Goal: Feedback & Contribution: Submit feedback/report problem

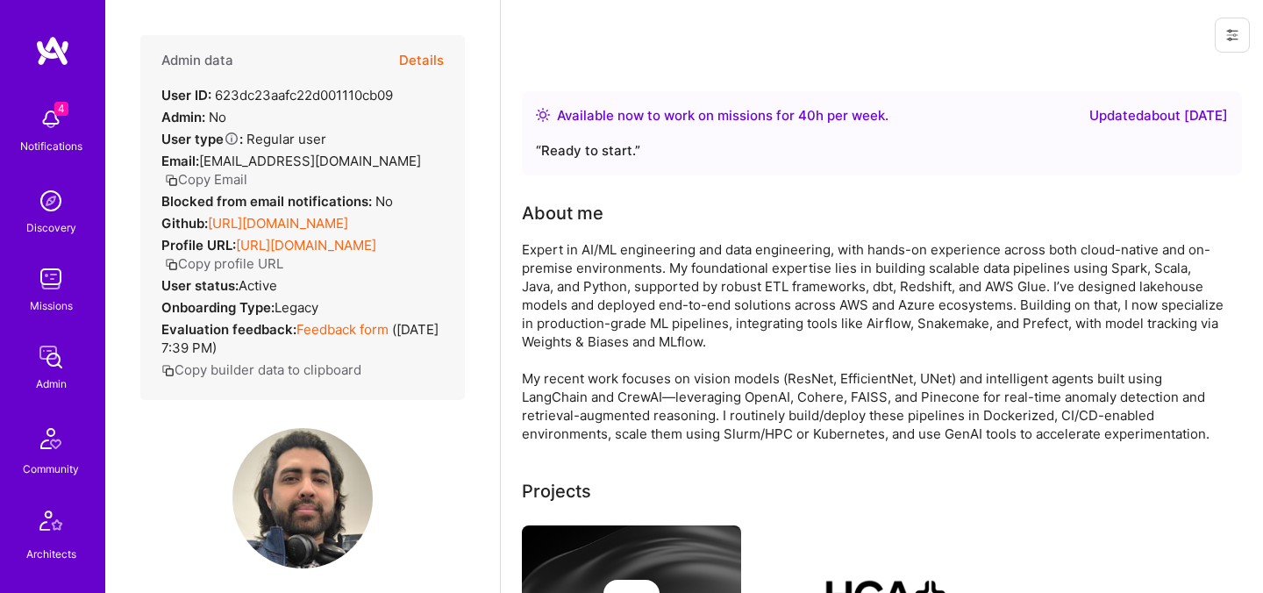
click at [417, 55] on button "Details" at bounding box center [421, 60] width 45 height 51
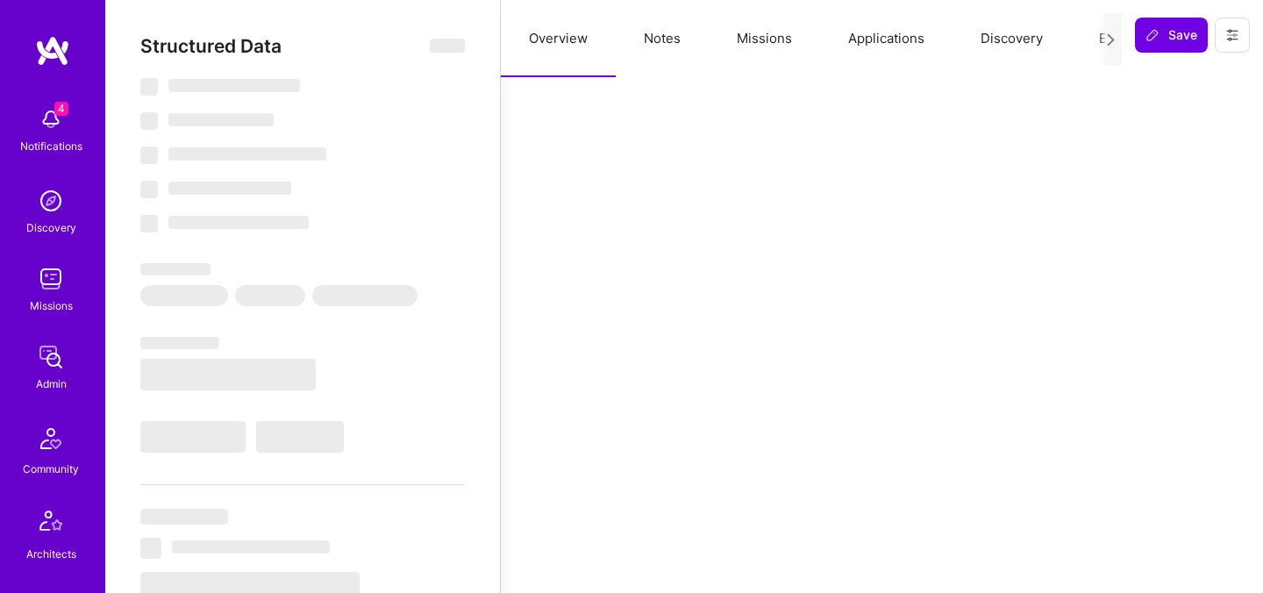
click at [1094, 39] on button "Evaluation" at bounding box center [1131, 38] width 120 height 77
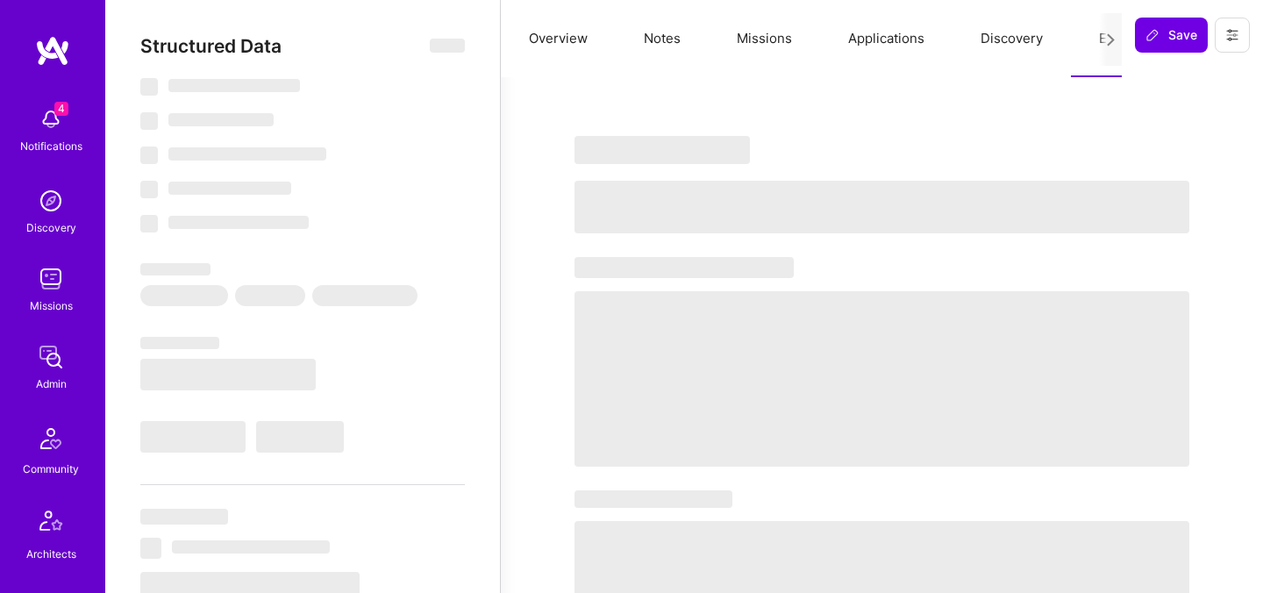
select select "Right Now"
select select "5"
select select "7"
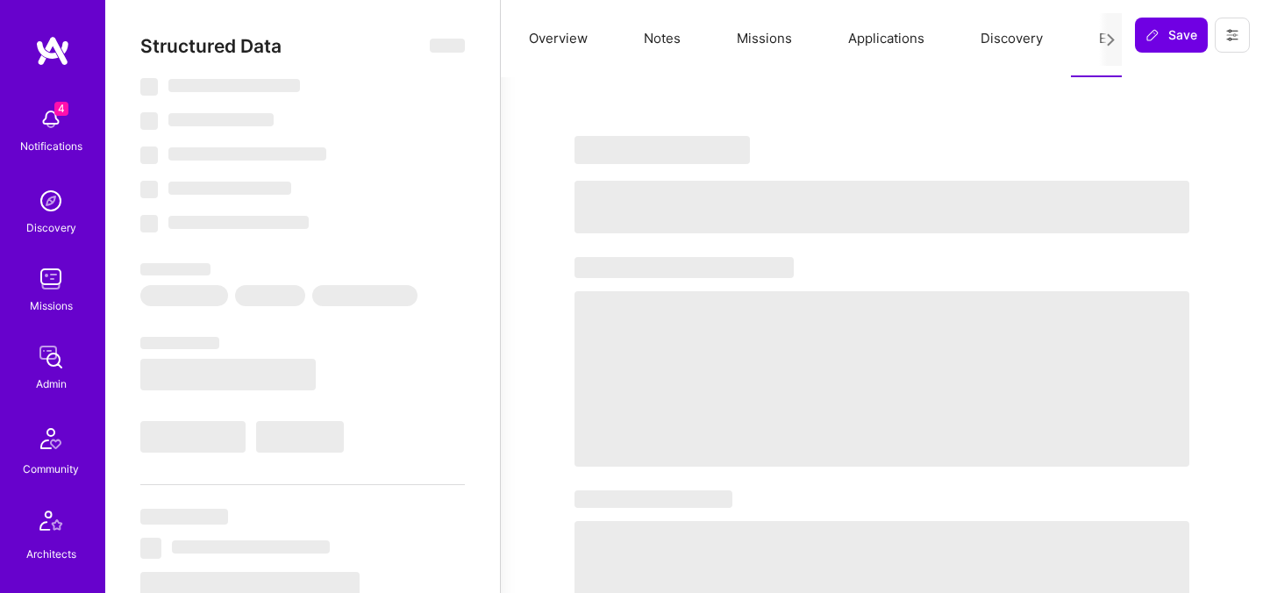
select select "CA"
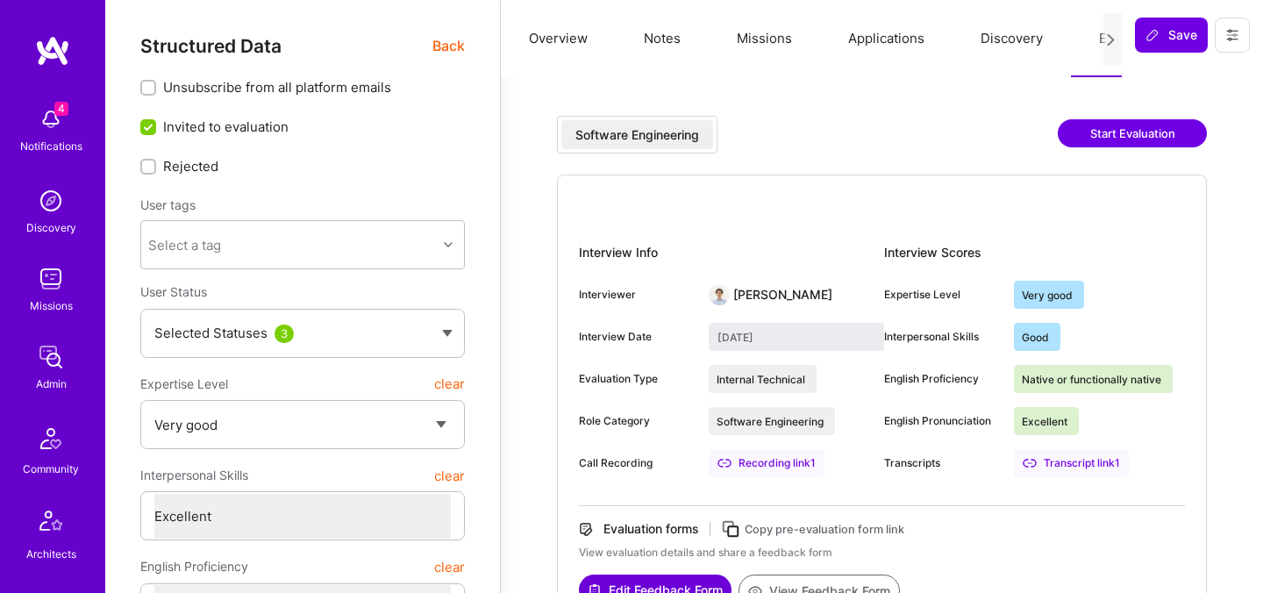
scroll to position [119, 0]
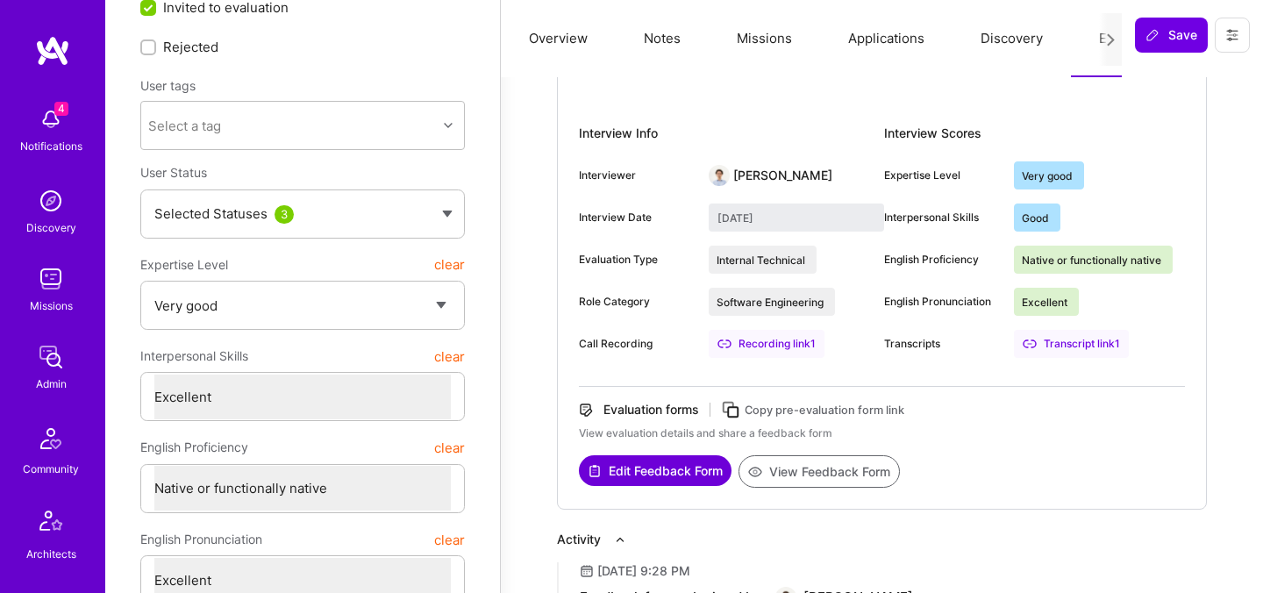
click at [826, 478] on button "View Feedback Form" at bounding box center [819, 471] width 161 height 32
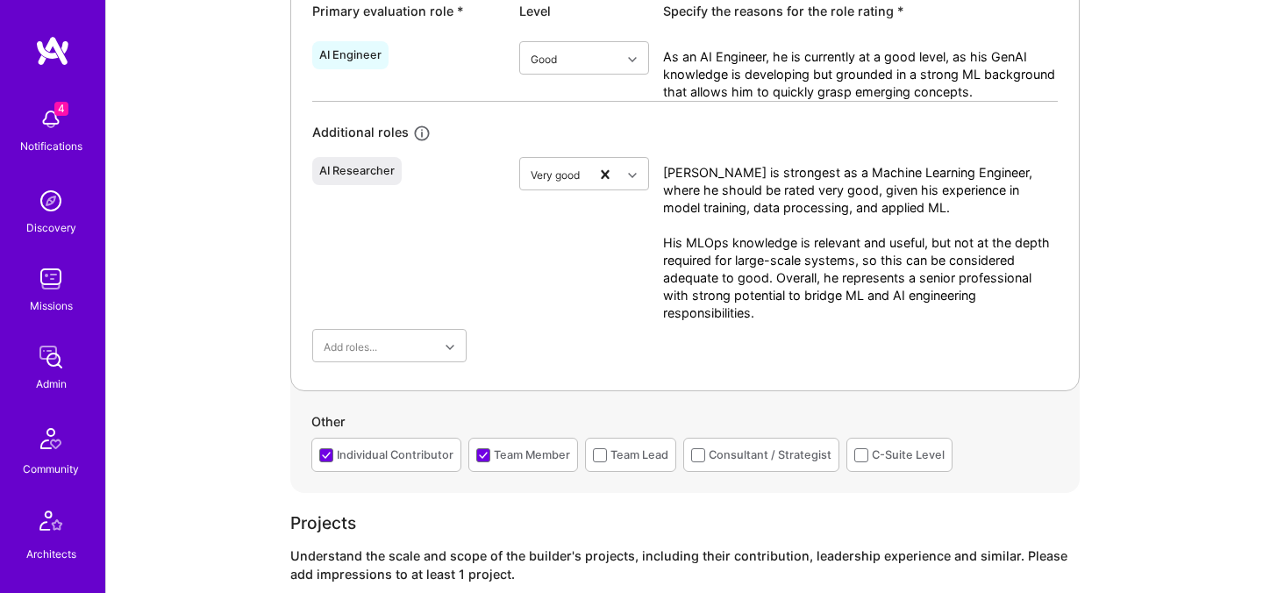
scroll to position [920, 0]
